Goal: Task Accomplishment & Management: Use online tool/utility

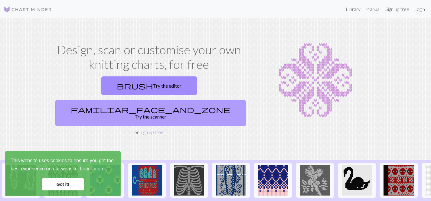
click at [173, 100] on link "familiar_face_and_zone Try the scanner" at bounding box center [150, 113] width 191 height 26
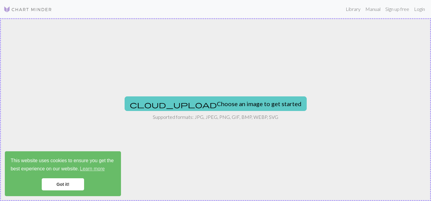
click at [200, 105] on button "cloud_upload Choose an image to get started" at bounding box center [216, 103] width 182 height 15
click at [221, 104] on button "cloud_upload Choose an image to get started" at bounding box center [216, 103] width 182 height 15
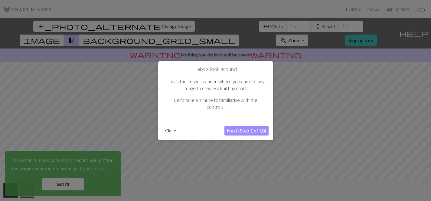
click at [257, 129] on button "Next (Step 1 of 10)" at bounding box center [247, 131] width 44 height 10
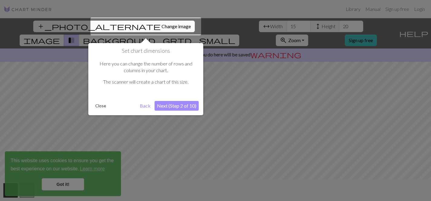
click at [183, 106] on button "Next (Step 2 of 10)" at bounding box center [177, 106] width 44 height 10
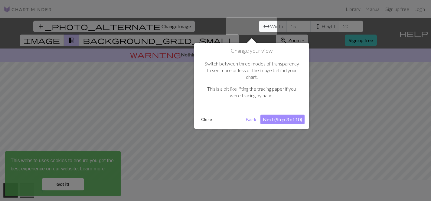
click at [286, 114] on button "Next (Step 3 of 10)" at bounding box center [283, 119] width 44 height 10
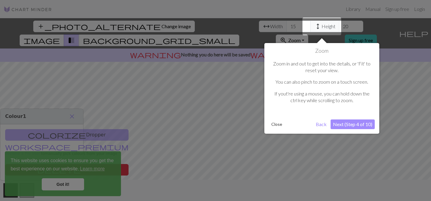
click at [350, 127] on button "Next (Step 4 of 10)" at bounding box center [353, 124] width 44 height 10
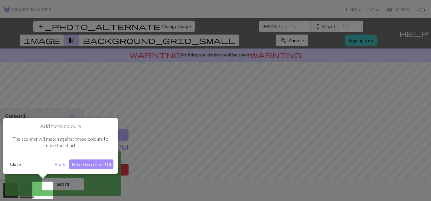
click at [82, 163] on button "Next (Step 5 of 10)" at bounding box center [91, 164] width 44 height 10
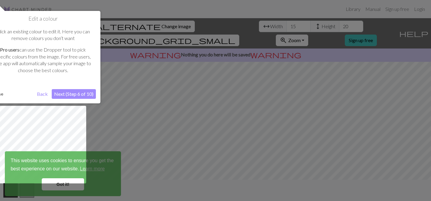
click at [83, 95] on button "Next (Step 6 of 10)" at bounding box center [74, 94] width 44 height 10
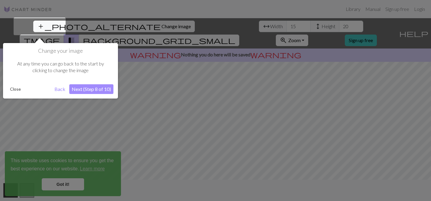
click at [94, 89] on button "Next (Step 8 of 10)" at bounding box center [91, 89] width 44 height 10
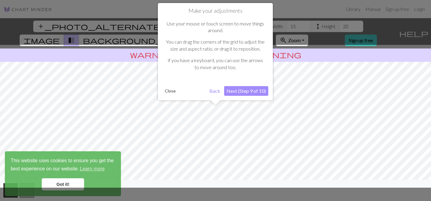
click at [241, 90] on button "Next (Step 9 of 10)" at bounding box center [246, 91] width 44 height 10
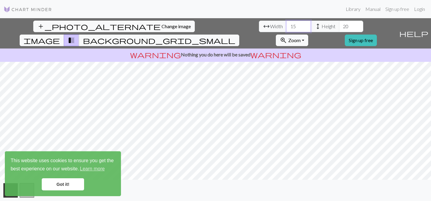
click at [287, 25] on input "15" at bounding box center [299, 27] width 24 height 12
type input "1"
type input "100"
click at [339, 28] on input "20" at bounding box center [351, 27] width 24 height 12
type input "2"
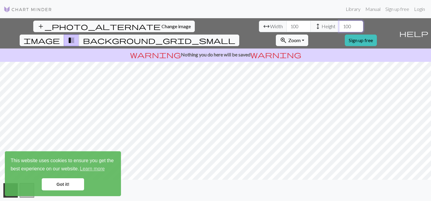
type input "100"
click at [162, 28] on span "Change image" at bounding box center [176, 26] width 29 height 6
click at [60, 183] on link "Got it!" at bounding box center [63, 184] width 42 height 12
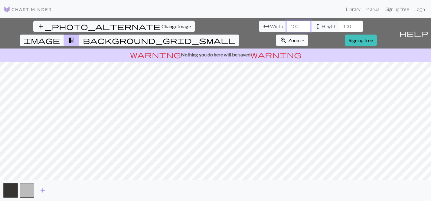
click at [287, 27] on input "100" at bounding box center [299, 27] width 24 height 12
click at [60, 36] on span "image" at bounding box center [42, 40] width 36 height 8
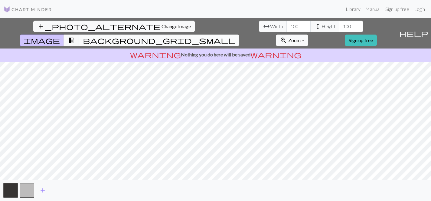
click at [236, 36] on span "background_grid_small" at bounding box center [159, 40] width 153 height 8
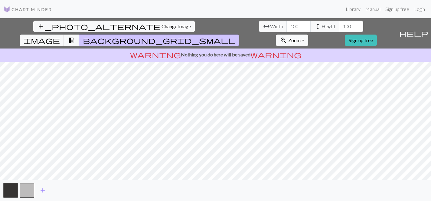
click at [236, 36] on span "background_grid_small" at bounding box center [159, 40] width 153 height 8
click at [75, 36] on span "transition_fade" at bounding box center [71, 40] width 7 height 8
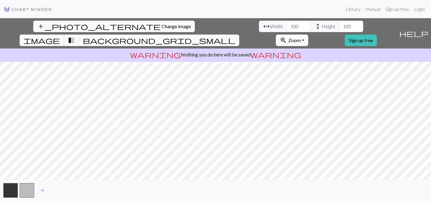
click at [60, 36] on span "image" at bounding box center [42, 40] width 36 height 8
click at [26, 190] on button "button" at bounding box center [27, 190] width 15 height 15
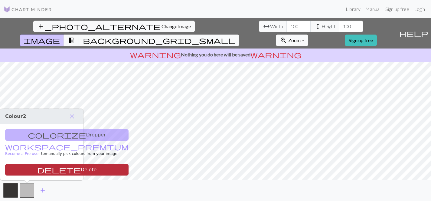
click at [38, 171] on button "delete Delete" at bounding box center [67, 170] width 124 height 12
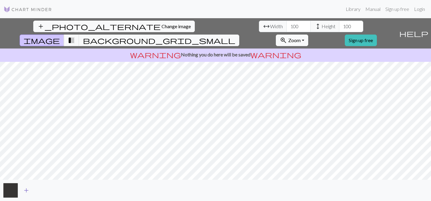
click at [25, 190] on span "add" at bounding box center [26, 190] width 7 height 8
click at [26, 191] on button "button" at bounding box center [27, 190] width 15 height 15
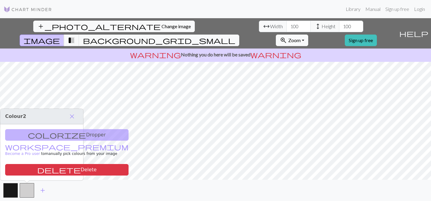
click at [34, 134] on div "colorize Dropper workspace_premium Become a Pro user to manually pick colours f…" at bounding box center [41, 152] width 83 height 56
click at [73, 114] on span "close" at bounding box center [71, 116] width 7 height 8
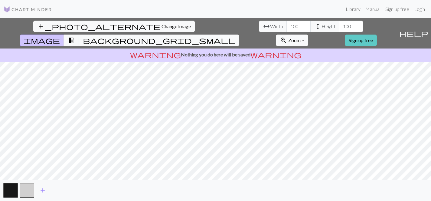
click at [377, 35] on link "Sign up free" at bounding box center [361, 41] width 32 height 12
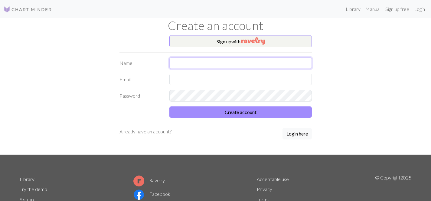
click at [245, 59] on input "text" at bounding box center [241, 63] width 143 height 12
type input "[PERSON_NAME]"
click at [239, 81] on input "text" at bounding box center [241, 80] width 143 height 12
type input "[EMAIL_ADDRESS][DOMAIN_NAME]"
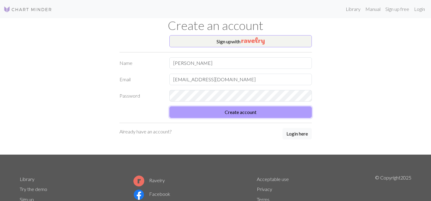
click at [264, 116] on button "Create account" at bounding box center [241, 112] width 143 height 12
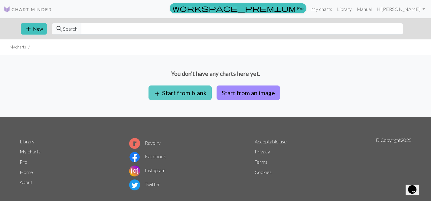
click at [191, 94] on button "add Start from blank" at bounding box center [180, 92] width 63 height 15
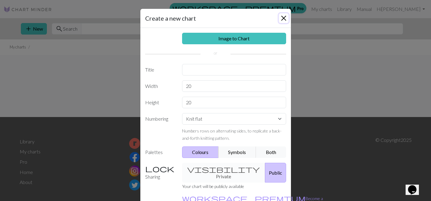
click at [282, 18] on button "Close" at bounding box center [284, 18] width 10 height 10
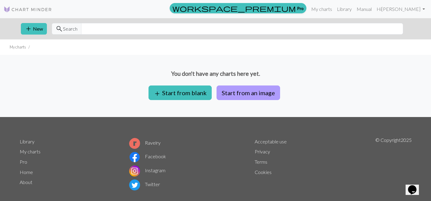
click at [254, 91] on button "Start from an image" at bounding box center [249, 92] width 64 height 15
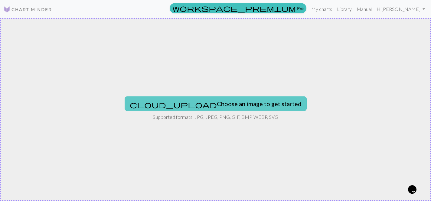
click at [237, 109] on button "cloud_upload Choose an image to get started" at bounding box center [216, 103] width 182 height 15
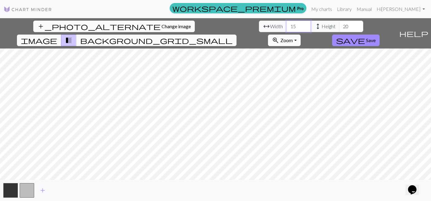
click at [287, 27] on input "15" at bounding box center [299, 27] width 24 height 12
type input "1"
type input "90"
click at [339, 27] on input "20" at bounding box center [351, 27] width 24 height 12
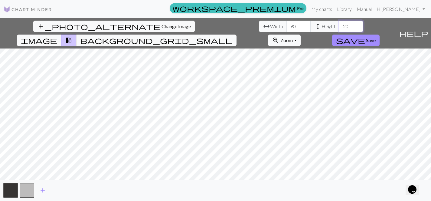
type input "2"
click at [339, 27] on input "90" at bounding box center [351, 27] width 24 height 12
type input "9"
type input "100"
click at [287, 27] on input "90" at bounding box center [299, 27] width 24 height 12
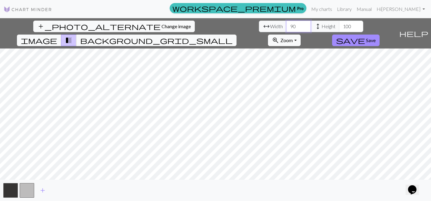
type input "9"
type input "100"
click at [233, 36] on span "background_grid_small" at bounding box center [156, 40] width 153 height 8
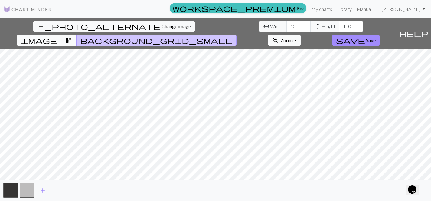
click at [57, 36] on span "image" at bounding box center [39, 40] width 36 height 8
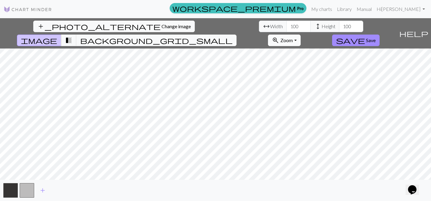
click at [279, 36] on span "zoom_in" at bounding box center [275, 40] width 7 height 8
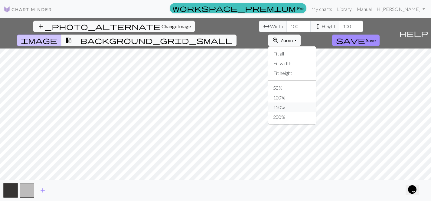
click at [316, 102] on button "150%" at bounding box center [293, 107] width 48 height 10
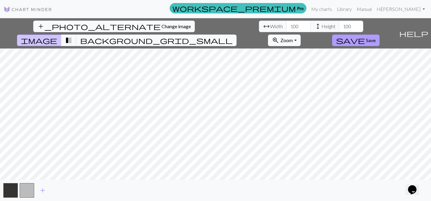
click at [365, 36] on span "save" at bounding box center [350, 40] width 29 height 8
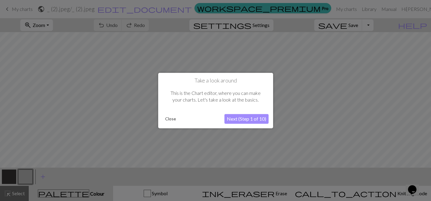
click at [248, 120] on button "Next (Step 1 of 10)" at bounding box center [247, 119] width 44 height 10
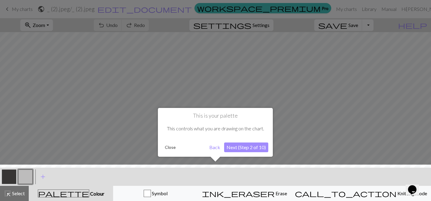
click at [246, 149] on button "Next (Step 2 of 10)" at bounding box center [246, 147] width 44 height 10
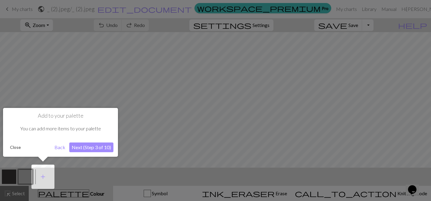
click at [92, 151] on button "Next (Step 3 of 10)" at bounding box center [91, 147] width 44 height 10
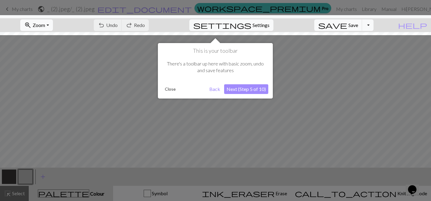
click at [256, 88] on button "Next (Step 5 of 10)" at bounding box center [246, 89] width 44 height 10
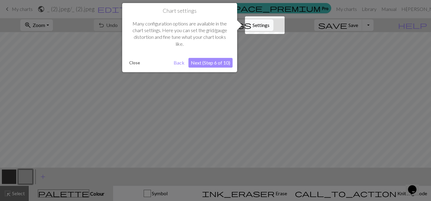
click at [222, 65] on button "Next (Step 6 of 10)" at bounding box center [211, 63] width 44 height 10
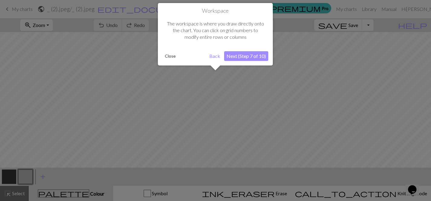
scroll to position [23, 0]
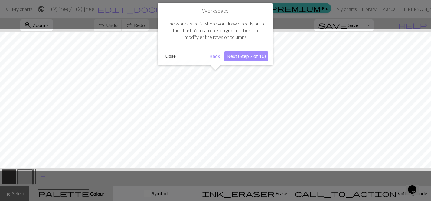
click at [245, 58] on button "Next (Step 7 of 10)" at bounding box center [246, 56] width 44 height 10
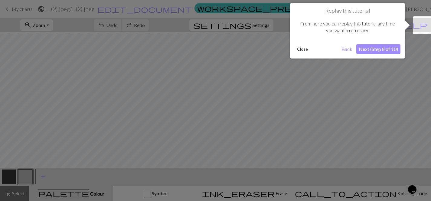
click at [367, 49] on button "Next (Step 8 of 10)" at bounding box center [379, 49] width 44 height 10
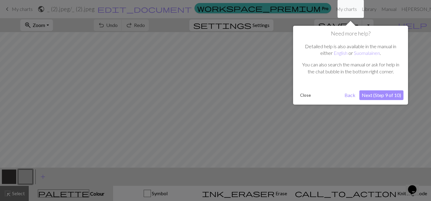
click at [378, 96] on button "Next (Step 9 of 10)" at bounding box center [382, 95] width 44 height 10
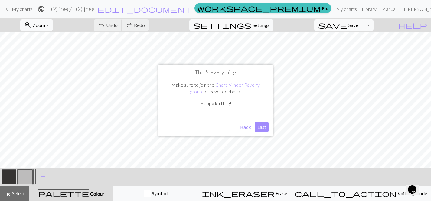
click at [262, 129] on button "Last" at bounding box center [262, 127] width 14 height 10
click at [13, 177] on button "button" at bounding box center [9, 176] width 15 height 15
click at [28, 172] on button "button" at bounding box center [25, 176] width 15 height 15
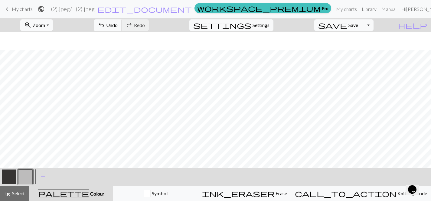
scroll to position [106, 0]
click at [9, 174] on button "button" at bounding box center [9, 176] width 15 height 15
click at [26, 176] on button "button" at bounding box center [25, 176] width 15 height 15
click at [12, 177] on button "button" at bounding box center [9, 176] width 15 height 15
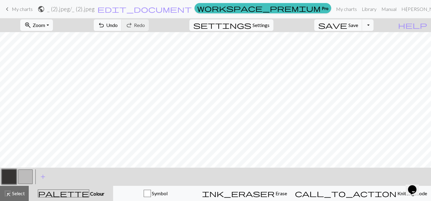
click at [24, 173] on button "button" at bounding box center [25, 176] width 15 height 15
click at [11, 177] on button "button" at bounding box center [9, 176] width 15 height 15
click at [22, 179] on button "button" at bounding box center [25, 176] width 15 height 15
click at [9, 177] on button "button" at bounding box center [9, 176] width 15 height 15
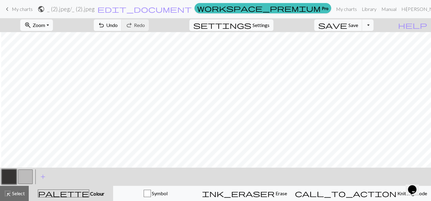
scroll to position [5, 112]
click at [23, 175] on button "button" at bounding box center [25, 176] width 15 height 15
click at [10, 177] on button "button" at bounding box center [9, 176] width 15 height 15
click at [28, 176] on button "button" at bounding box center [25, 176] width 15 height 15
click at [7, 174] on button "button" at bounding box center [9, 176] width 15 height 15
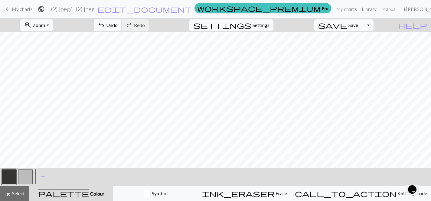
click at [25, 176] on button "button" at bounding box center [25, 176] width 15 height 15
click at [7, 178] on button "button" at bounding box center [9, 176] width 15 height 15
click at [23, 180] on button "button" at bounding box center [25, 176] width 15 height 15
click at [11, 174] on button "button" at bounding box center [9, 176] width 15 height 15
click at [23, 179] on button "button" at bounding box center [25, 176] width 15 height 15
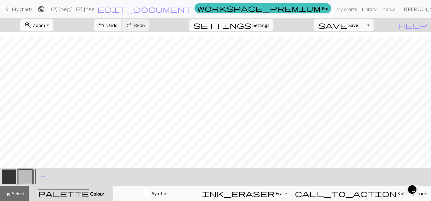
scroll to position [180, 115]
click at [14, 172] on button "button" at bounding box center [9, 176] width 15 height 15
click at [24, 177] on button "button" at bounding box center [25, 176] width 15 height 15
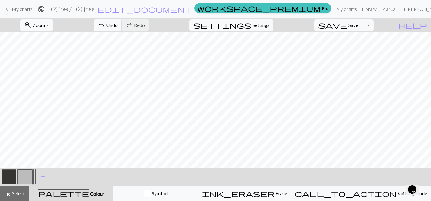
click at [8, 176] on button "button" at bounding box center [9, 176] width 15 height 15
click at [25, 177] on button "button" at bounding box center [25, 176] width 15 height 15
click at [11, 176] on button "button" at bounding box center [9, 176] width 15 height 15
click at [22, 180] on button "button" at bounding box center [25, 176] width 15 height 15
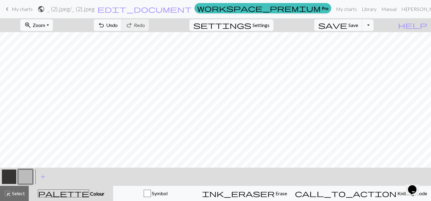
scroll to position [282, 53]
click at [10, 177] on button "button" at bounding box center [9, 176] width 15 height 15
click at [8, 176] on button "button" at bounding box center [9, 176] width 15 height 15
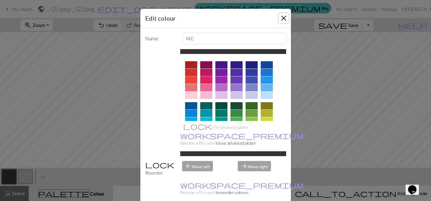
click at [282, 20] on button "Close" at bounding box center [284, 18] width 10 height 10
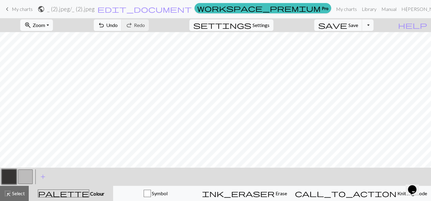
click at [11, 178] on button "button" at bounding box center [9, 176] width 15 height 15
click at [11, 178] on div "Edit colour Name MC Use advanced picker workspace_premium Become a Pro user to …" at bounding box center [215, 100] width 431 height 201
click at [25, 177] on button "button" at bounding box center [25, 176] width 15 height 15
click at [12, 173] on button "button" at bounding box center [9, 176] width 15 height 15
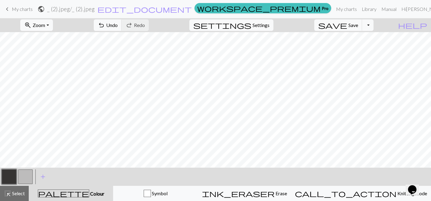
click at [22, 171] on button "button" at bounding box center [25, 176] width 15 height 15
click at [10, 177] on button "button" at bounding box center [9, 176] width 15 height 15
click at [25, 177] on button "button" at bounding box center [25, 176] width 15 height 15
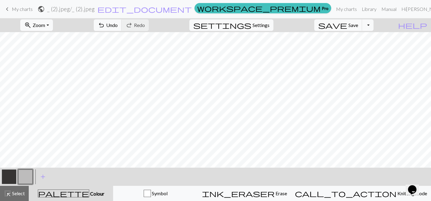
click at [10, 180] on button "button" at bounding box center [9, 176] width 15 height 15
click at [29, 173] on button "button" at bounding box center [25, 176] width 15 height 15
click at [4, 176] on button "button" at bounding box center [9, 176] width 15 height 15
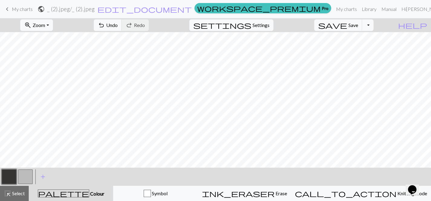
click at [26, 176] on button "button" at bounding box center [25, 176] width 15 height 15
click at [9, 177] on button "button" at bounding box center [9, 176] width 15 height 15
click at [27, 179] on button "button" at bounding box center [25, 176] width 15 height 15
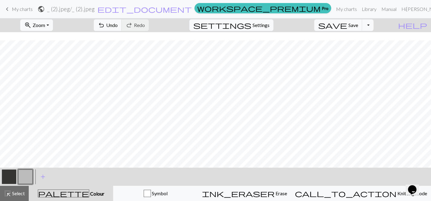
scroll to position [444, 62]
click at [5, 179] on button "button" at bounding box center [9, 176] width 15 height 15
click at [22, 175] on button "button" at bounding box center [25, 176] width 15 height 15
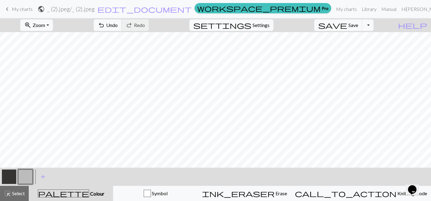
click at [7, 174] on button "button" at bounding box center [9, 176] width 15 height 15
click at [27, 175] on button "button" at bounding box center [25, 176] width 15 height 15
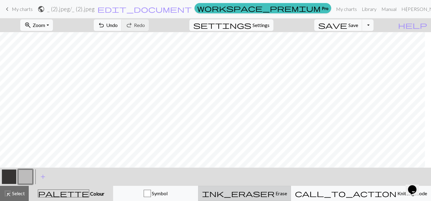
scroll to position [555, 24]
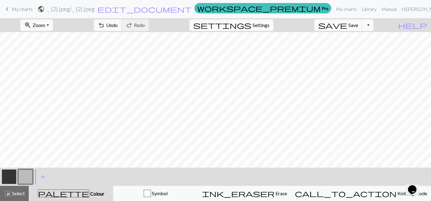
click at [12, 178] on button "button" at bounding box center [9, 176] width 15 height 15
click at [24, 175] on button "button" at bounding box center [25, 176] width 15 height 15
click at [7, 176] on button "button" at bounding box center [9, 176] width 15 height 15
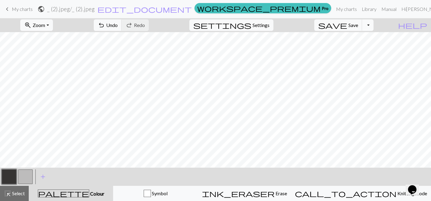
click at [374, 24] on button "Toggle Dropdown" at bounding box center [368, 25] width 12 height 12
click at [365, 47] on button "save_alt Download" at bounding box center [324, 48] width 100 height 10
click at [358, 24] on span "Save" at bounding box center [354, 25] width 10 height 6
click at [374, 26] on button "Toggle Dropdown" at bounding box center [368, 25] width 12 height 12
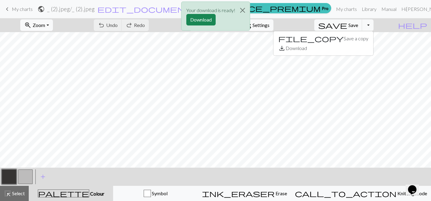
click at [329, 10] on div "Your download is ready! Download" at bounding box center [215, 17] width 431 height 35
click at [206, 19] on button "Download" at bounding box center [201, 20] width 29 height 12
